Goal: Navigation & Orientation: Find specific page/section

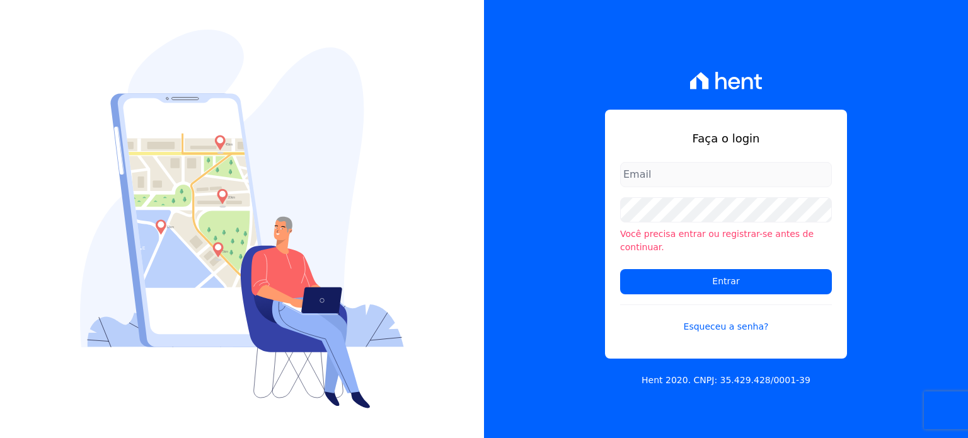
type input "[EMAIL_ADDRESS][PERSON_NAME][DOMAIN_NAME]"
click at [287, 136] on img at bounding box center [242, 219] width 324 height 379
click at [400, 147] on img at bounding box center [242, 219] width 324 height 379
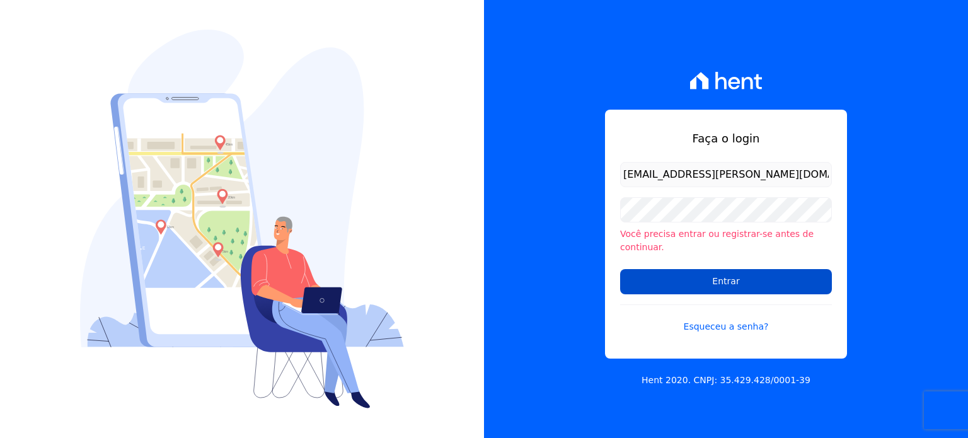
click at [709, 285] on input "Entrar" at bounding box center [726, 281] width 212 height 25
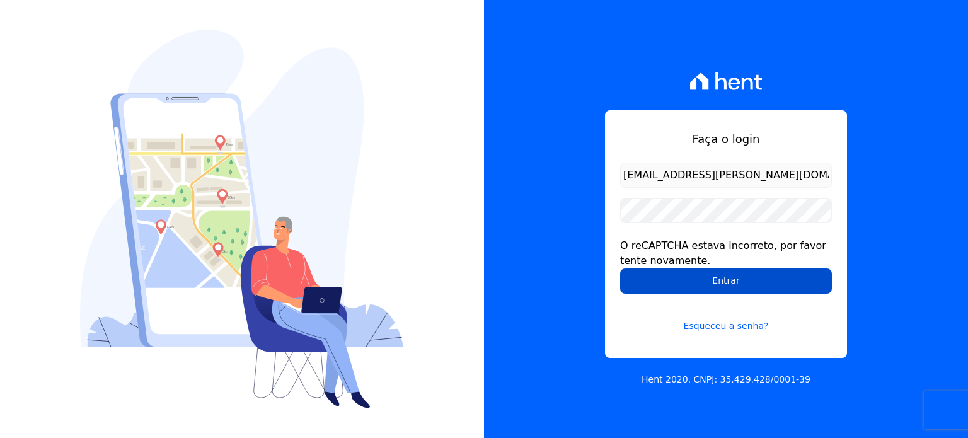
click at [640, 279] on input "Entrar" at bounding box center [726, 280] width 212 height 25
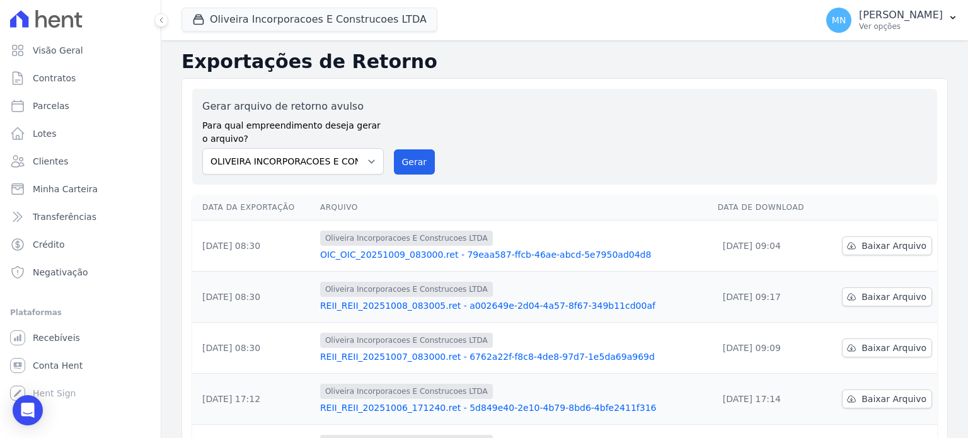
click at [729, 285] on td "[DATE] 09:17" at bounding box center [767, 297] width 110 height 51
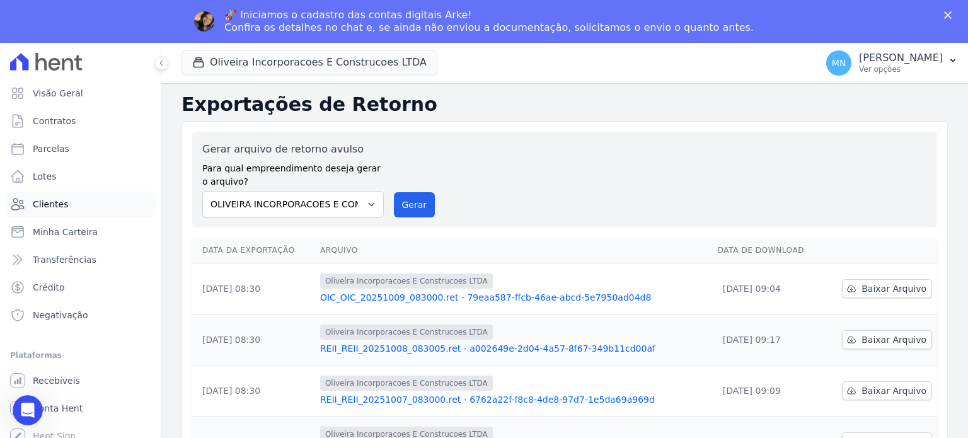
click at [48, 210] on link "Clientes" at bounding box center [80, 203] width 151 height 25
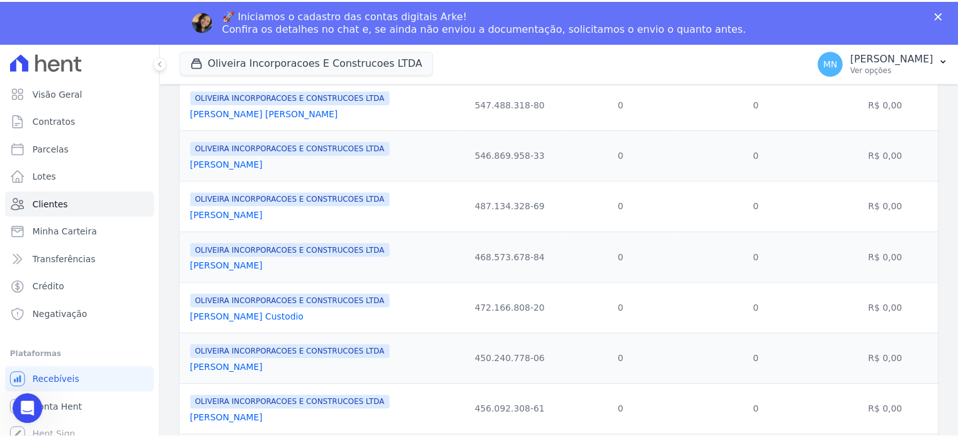
scroll to position [820, 0]
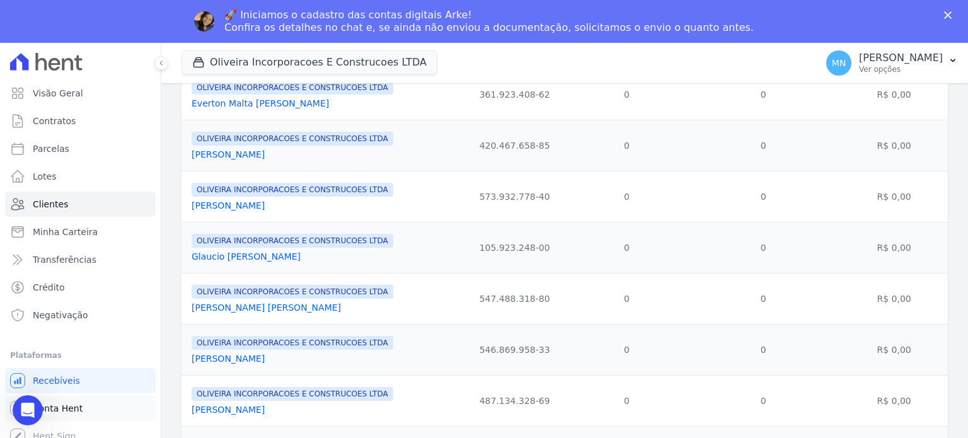
click at [96, 408] on link "Conta Hent" at bounding box center [80, 408] width 151 height 25
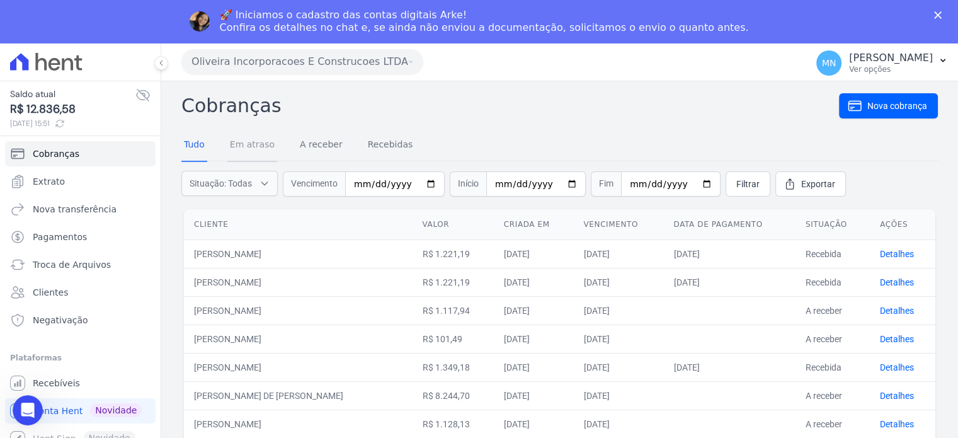
click at [259, 143] on link "Em atraso" at bounding box center [252, 145] width 50 height 33
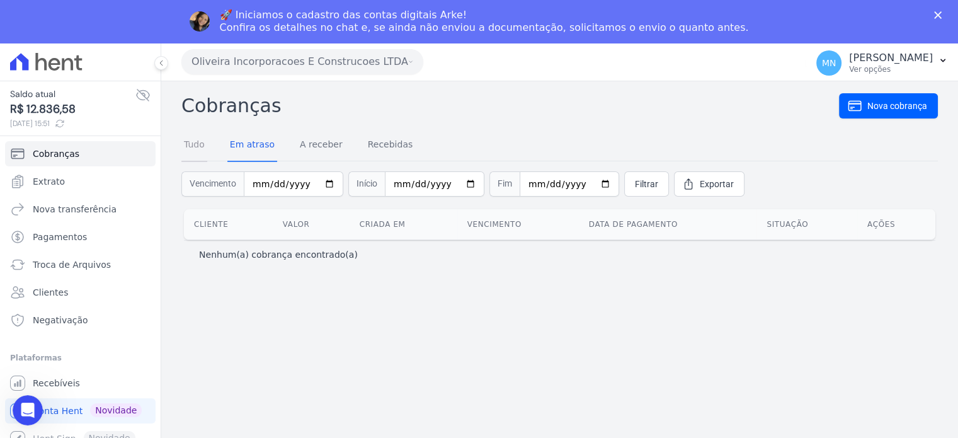
click at [194, 151] on link "Tudo" at bounding box center [194, 145] width 26 height 33
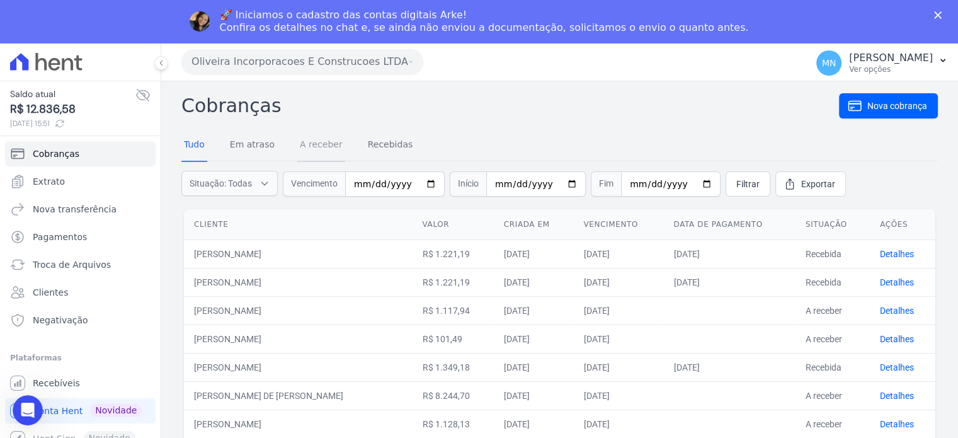
click at [317, 148] on link "A receber" at bounding box center [321, 145] width 48 height 33
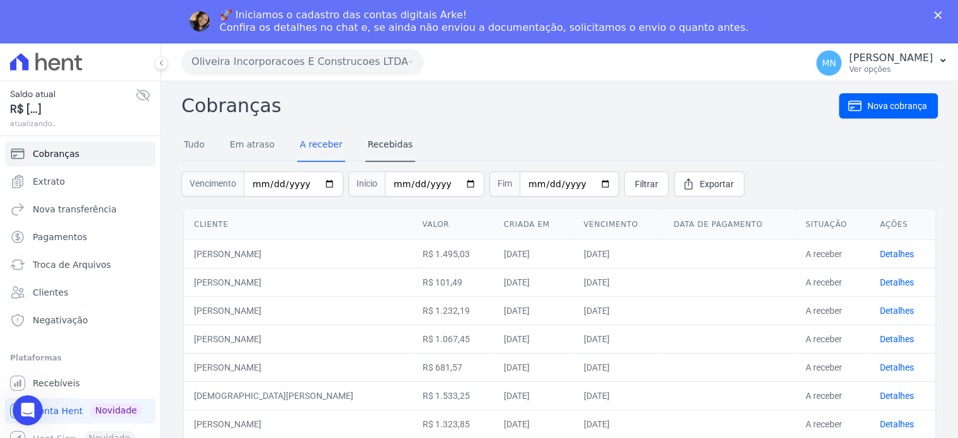
click at [384, 106] on h2 "Cobranças" at bounding box center [510, 105] width 658 height 28
click at [389, 144] on link "Recebidas" at bounding box center [390, 145] width 50 height 33
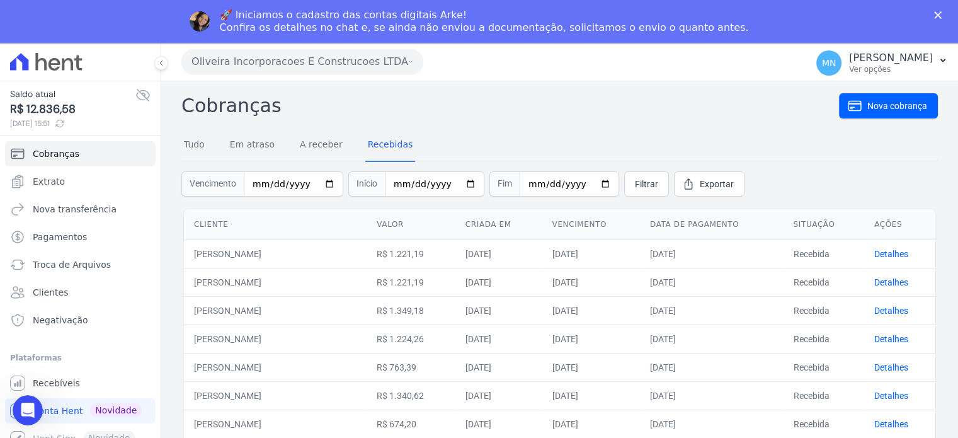
click at [148, 93] on icon at bounding box center [143, 94] width 13 height 11
click at [148, 93] on icon at bounding box center [143, 95] width 13 height 9
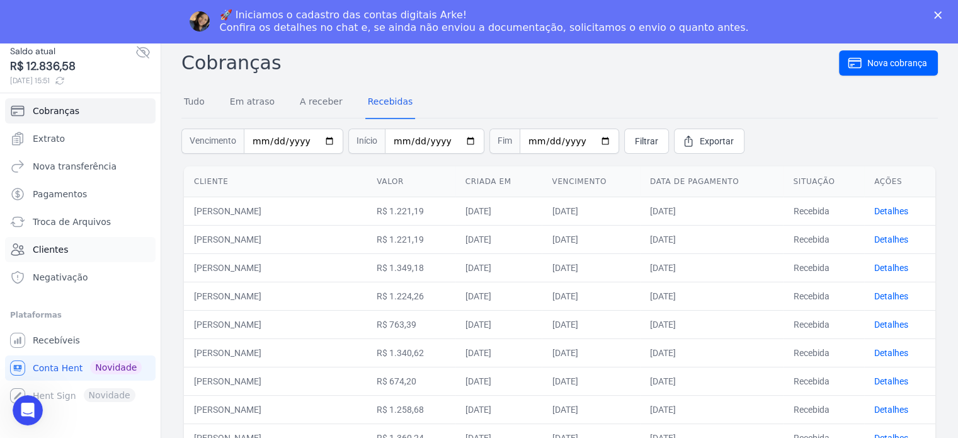
click at [69, 253] on link "Clientes" at bounding box center [80, 249] width 151 height 25
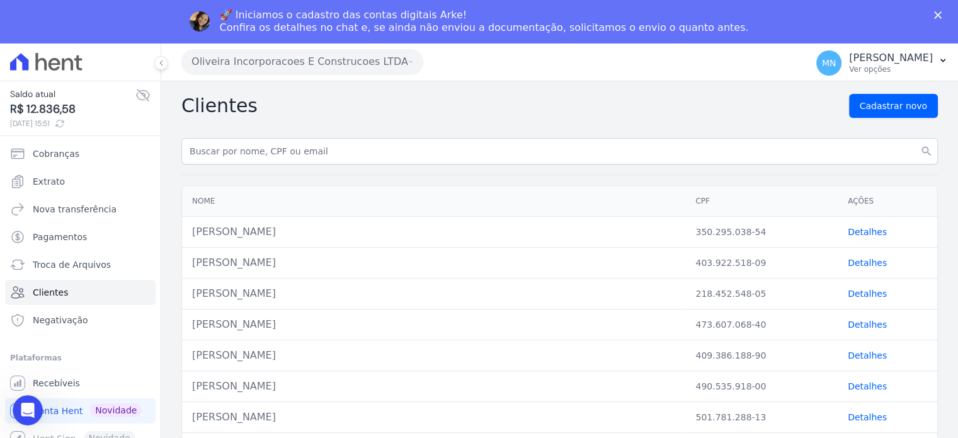
click at [65, 122] on icon at bounding box center [60, 123] width 10 height 10
click at [139, 93] on icon at bounding box center [142, 95] width 15 height 15
click at [139, 101] on icon at bounding box center [142, 95] width 15 height 15
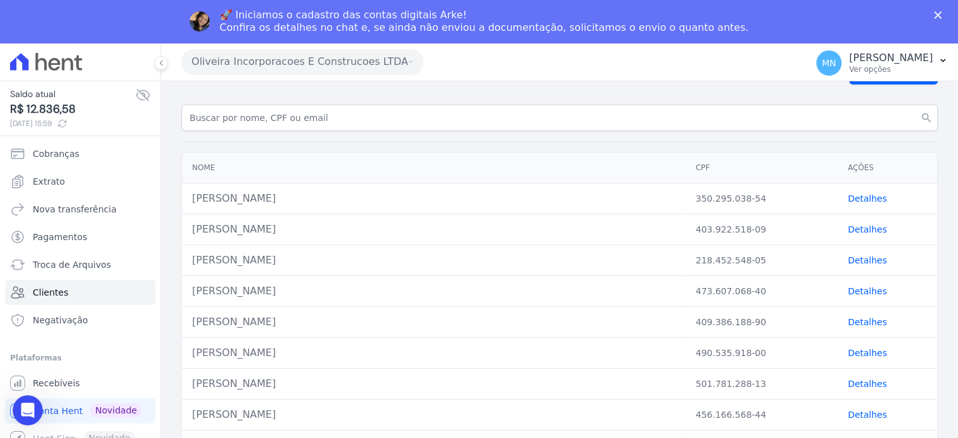
scroll to position [126, 0]
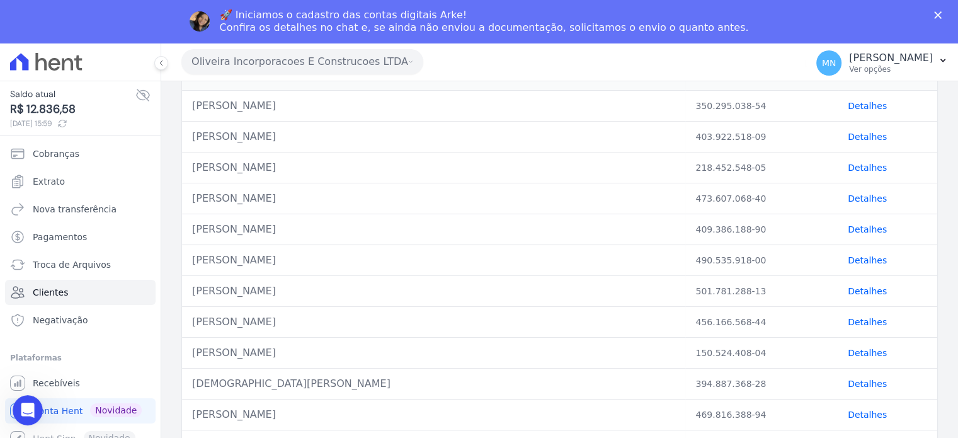
drag, startPoint x: 129, startPoint y: 96, endPoint x: 147, endPoint y: 105, distance: 21.1
click at [147, 105] on div "Saldo atual R$ 12.836,58 09/10/2025, 15:59" at bounding box center [80, 109] width 140 height 42
click at [146, 97] on icon at bounding box center [142, 95] width 15 height 15
click at [141, 102] on icon at bounding box center [142, 95] width 15 height 15
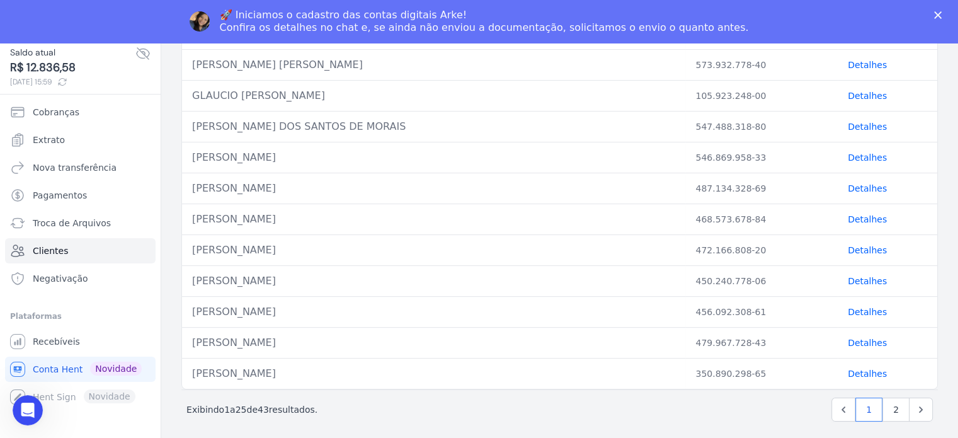
scroll to position [43, 0]
click at [889, 410] on link "2" at bounding box center [896, 408] width 27 height 24
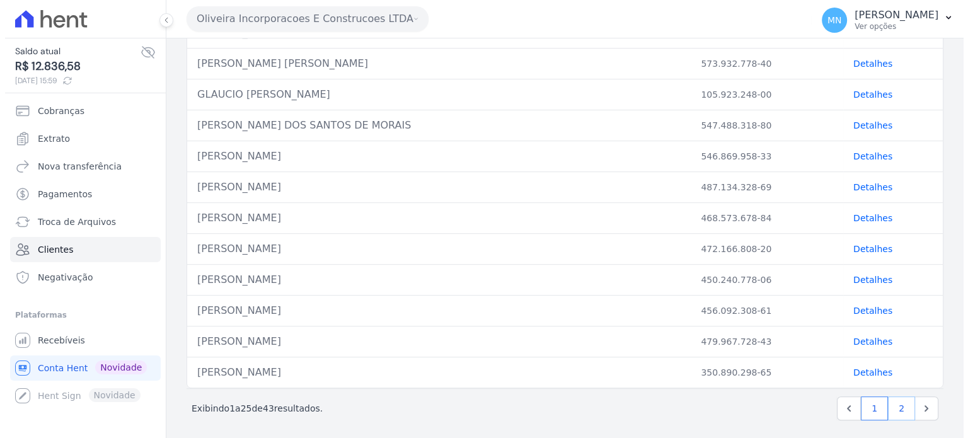
scroll to position [0, 0]
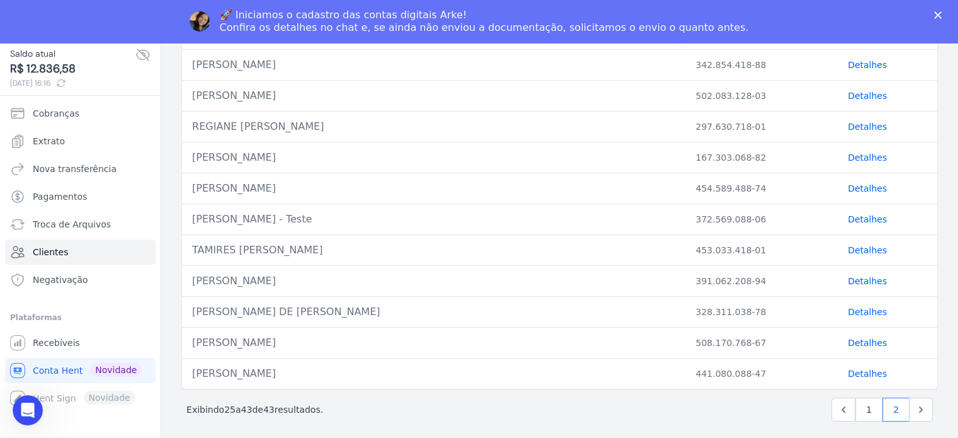
scroll to position [43, 0]
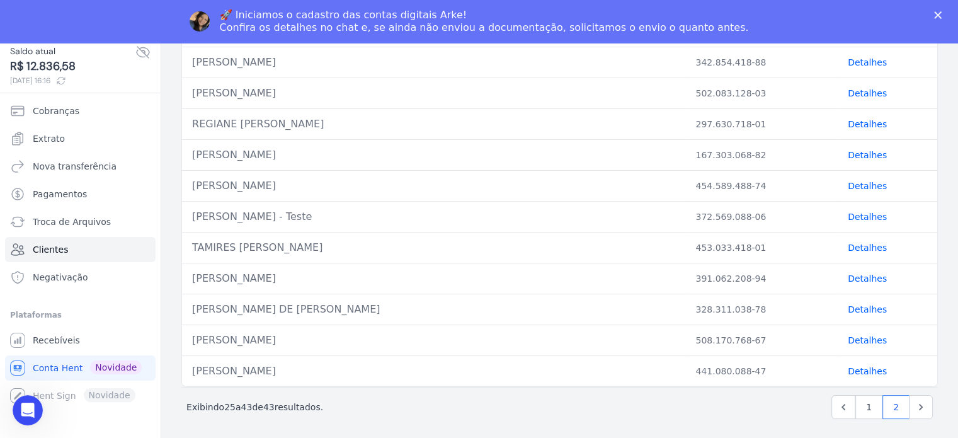
drag, startPoint x: 321, startPoint y: 404, endPoint x: 169, endPoint y: 397, distance: 152.6
click at [169, 397] on div "Clientes Cadastrar novo search Nome CPF Ações LEONARDO KELVIN DE SOUZA MARCIANO…" at bounding box center [559, 69] width 797 height 746
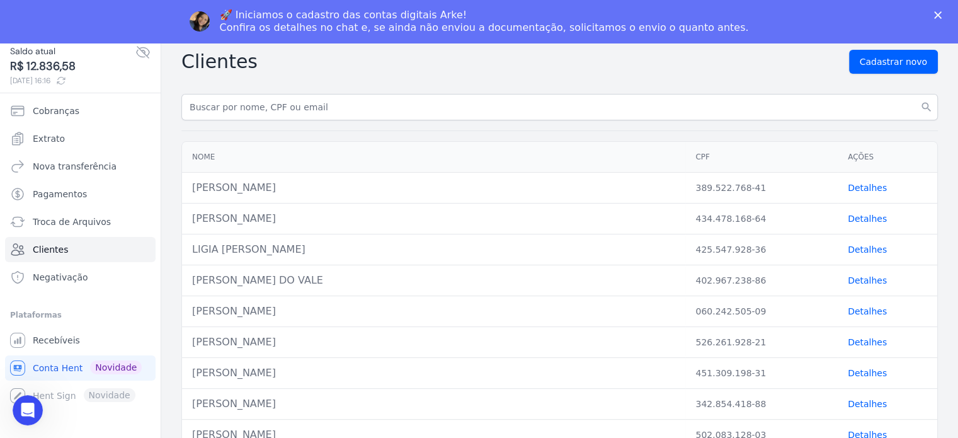
scroll to position [0, 0]
click at [857, 185] on link "Detalhes" at bounding box center [867, 189] width 39 height 10
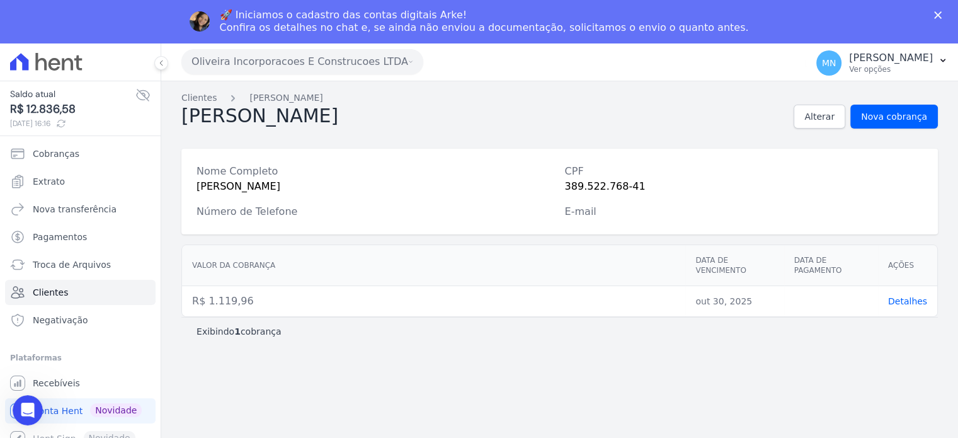
click at [159, 93] on div "Saldo atual R$ 12.836,58 09/10/2025, 16:16" at bounding box center [80, 108] width 161 height 55
click at [146, 93] on icon at bounding box center [142, 95] width 15 height 15
drag, startPoint x: 375, startPoint y: 118, endPoint x: 173, endPoint y: 115, distance: 202.2
click at [173, 115] on div "Clientes Leonardo Marciano Leonardo Marciano Alterar Nova cobrança Nome Complet…" at bounding box center [559, 280] width 797 height 399
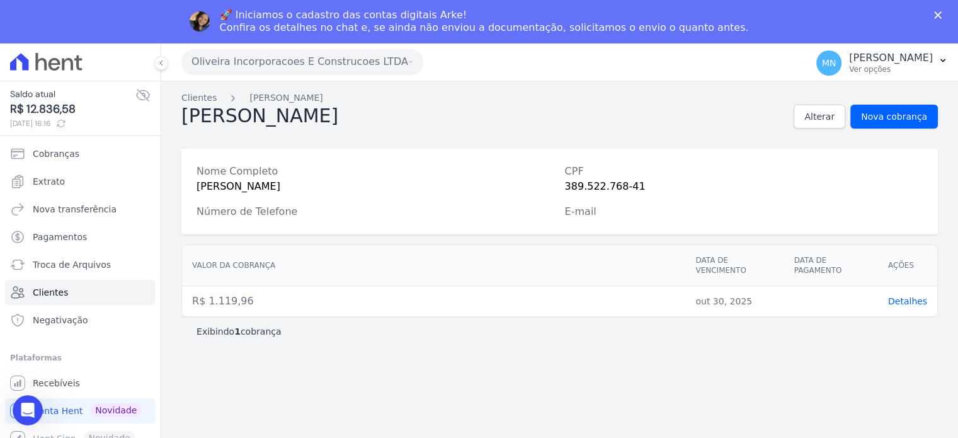
click at [416, 118] on div "Leonardo Marciano Alterar Nova cobrança" at bounding box center [559, 117] width 757 height 24
drag, startPoint x: 418, startPoint y: 188, endPoint x: 194, endPoint y: 183, distance: 224.3
click at [194, 183] on div "Nome Completo LEONARDO KELVIN DE SOUZA MARCIANO CPF 389.522.768-41 Número de Te…" at bounding box center [559, 192] width 757 height 86
drag, startPoint x: 658, startPoint y: 181, endPoint x: 411, endPoint y: 190, distance: 247.1
click at [411, 190] on div "Nome Completo LEONARDO KELVIN DE SOUZA MARCIANO CPF 389.522.768-41 Número de Te…" at bounding box center [559, 192] width 757 height 86
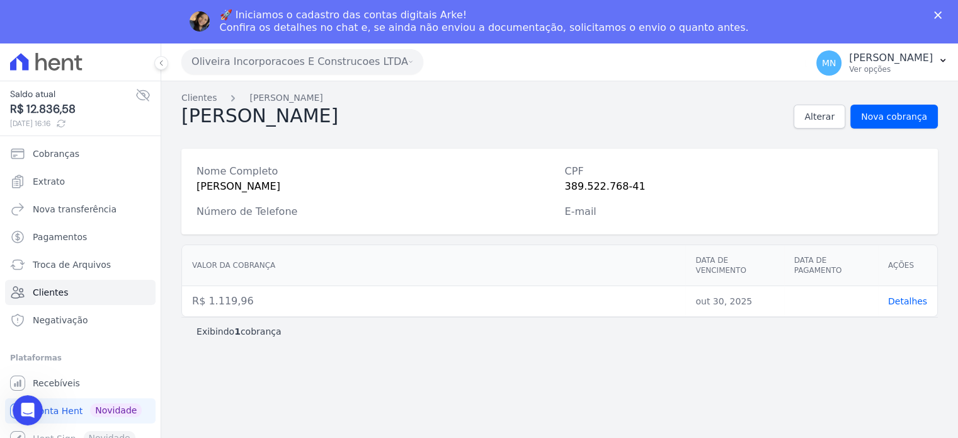
click at [441, 177] on div "Nome Completo" at bounding box center [376, 171] width 358 height 15
drag, startPoint x: 300, startPoint y: 178, endPoint x: 195, endPoint y: 178, distance: 104.6
click at [224, 179] on div "LEONARDO KELVIN DE SOUZA MARCIANO" at bounding box center [376, 186] width 358 height 15
click at [414, 197] on div "Nome Completo LEONARDO KELVIN DE SOUZA MARCIANO CPF 389.522.768-41 Número de Te…" at bounding box center [559, 192] width 757 height 86
click at [66, 123] on icon at bounding box center [61, 123] width 10 height 10
